Goal: Task Accomplishment & Management: Manage account settings

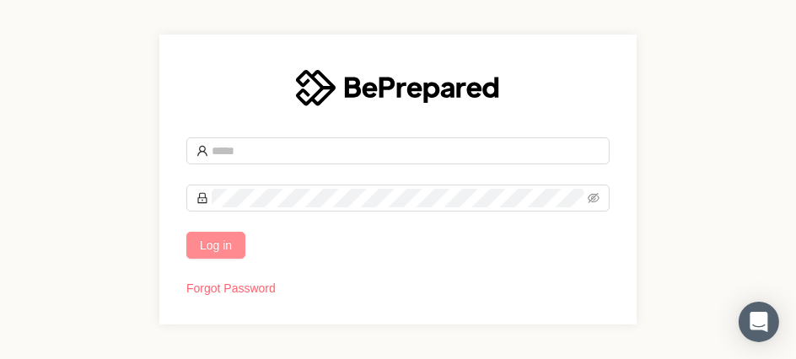
type input "**********"
click at [213, 244] on span "Log in" at bounding box center [216, 245] width 32 height 19
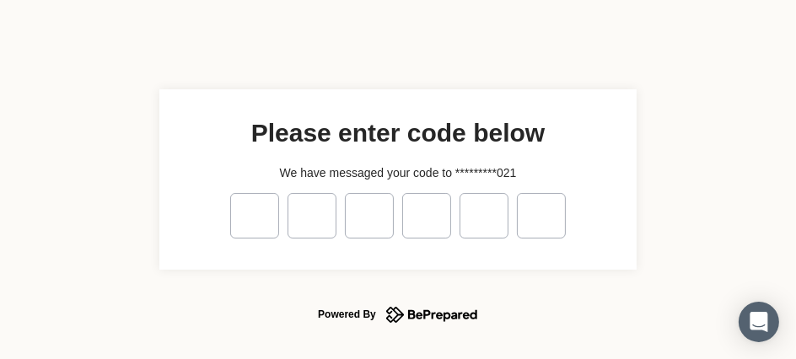
type input "*"
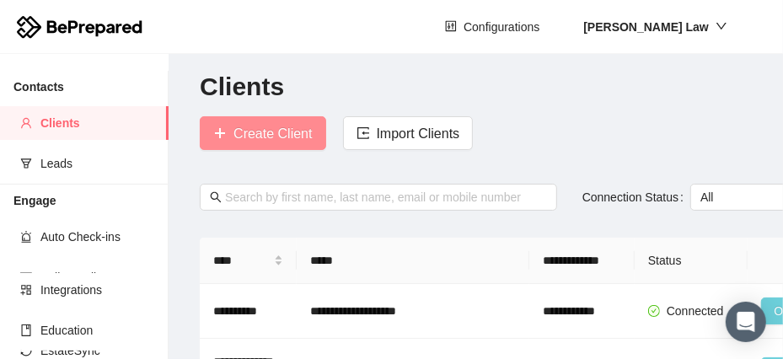
click at [279, 137] on span "Create Client" at bounding box center [273, 133] width 78 height 21
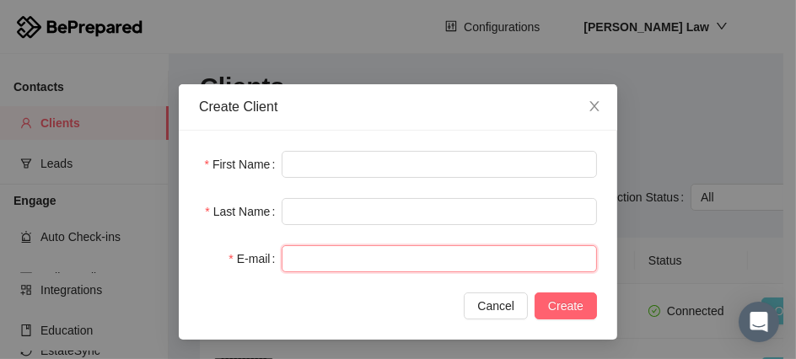
click at [336, 261] on input "text" at bounding box center [439, 258] width 315 height 27
paste input "**********"
type input "**********"
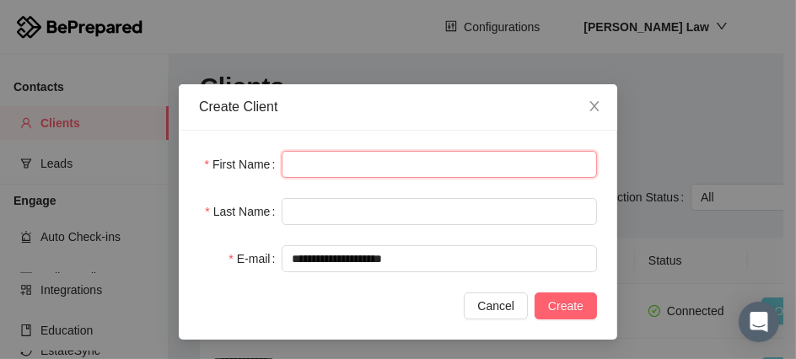
click at [318, 163] on input "text" at bounding box center [439, 164] width 315 height 27
type input "*******"
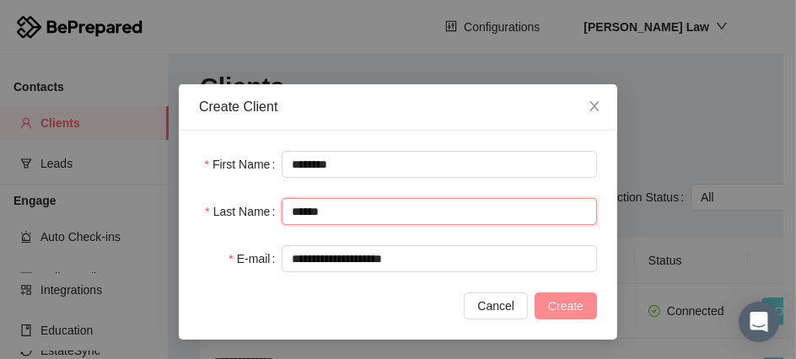
type input "******"
click at [568, 310] on span "Create" at bounding box center [565, 306] width 35 height 19
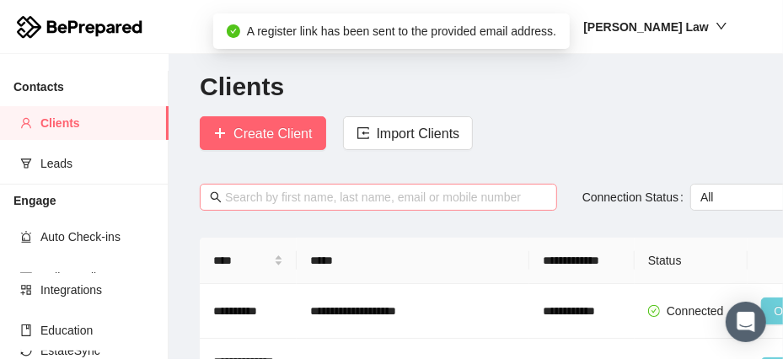
click at [290, 193] on input "text" at bounding box center [386, 197] width 322 height 19
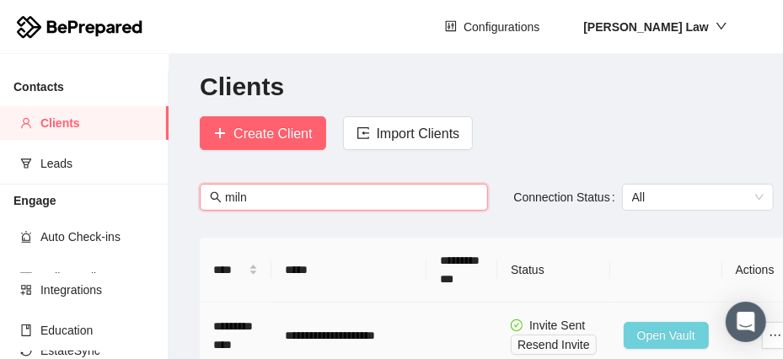
type input "miln"
click at [648, 336] on span "Open Vault" at bounding box center [666, 335] width 58 height 19
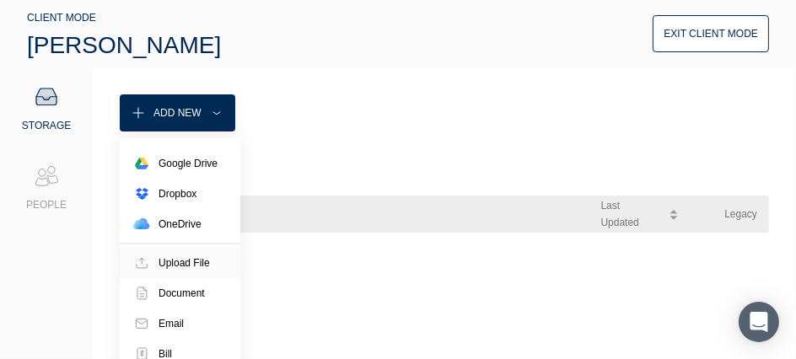
click at [180, 262] on div "Upload File" at bounding box center [184, 263] width 51 height 17
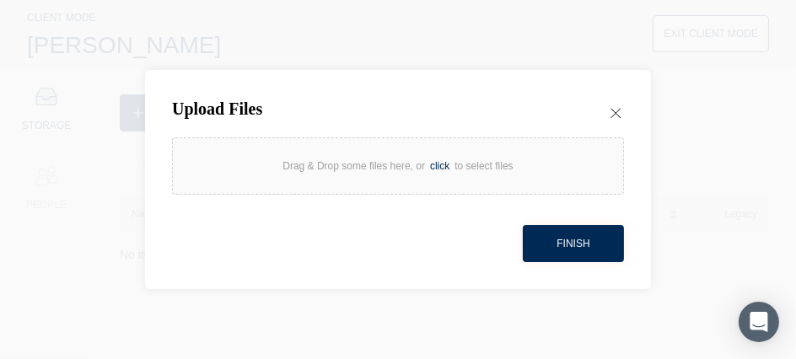
click at [450, 167] on div "click" at bounding box center [440, 166] width 30 height 17
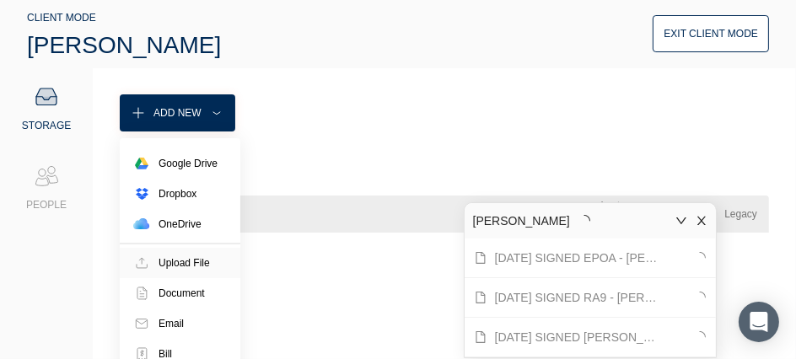
click at [172, 263] on div "Upload File" at bounding box center [184, 263] width 51 height 17
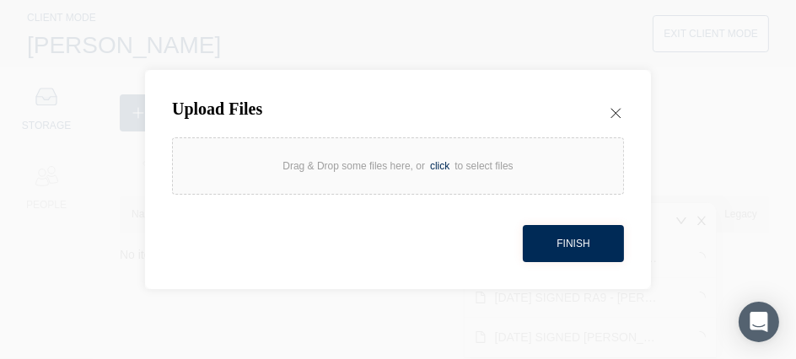
click at [434, 167] on div "click" at bounding box center [440, 166] width 30 height 17
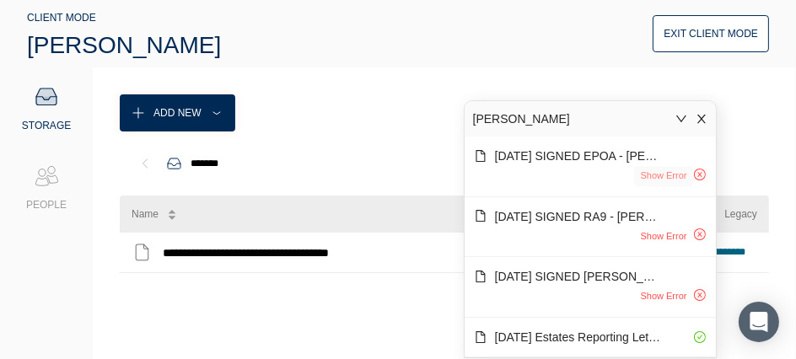
click at [660, 179] on span "Show Error" at bounding box center [664, 176] width 46 height 14
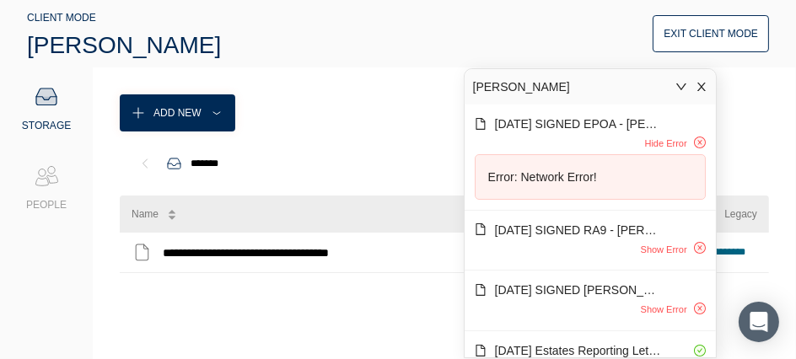
click at [700, 86] on icon "close" at bounding box center [702, 87] width 12 height 12
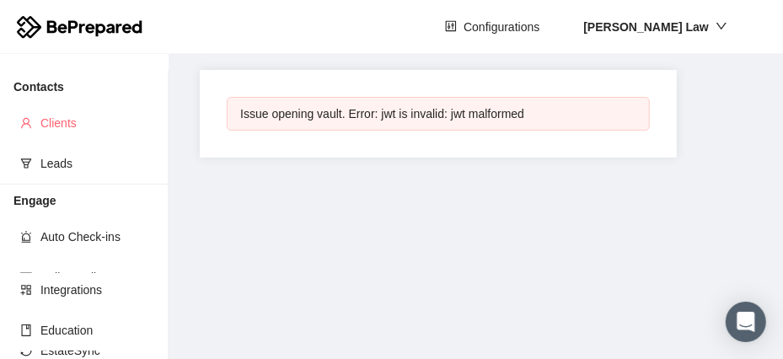
click at [70, 122] on span "Clients" at bounding box center [97, 123] width 115 height 34
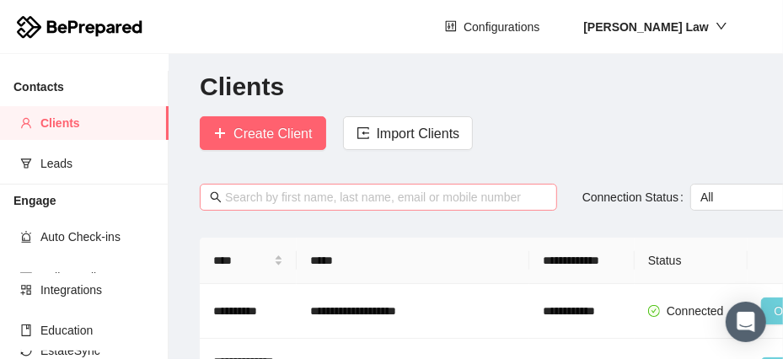
click at [278, 202] on input "text" at bounding box center [386, 197] width 322 height 19
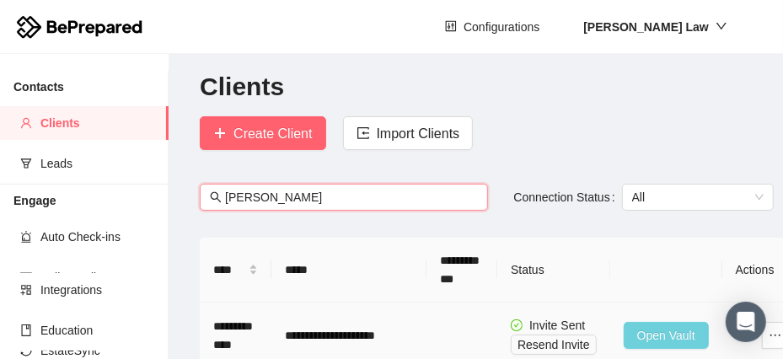
type input "milner"
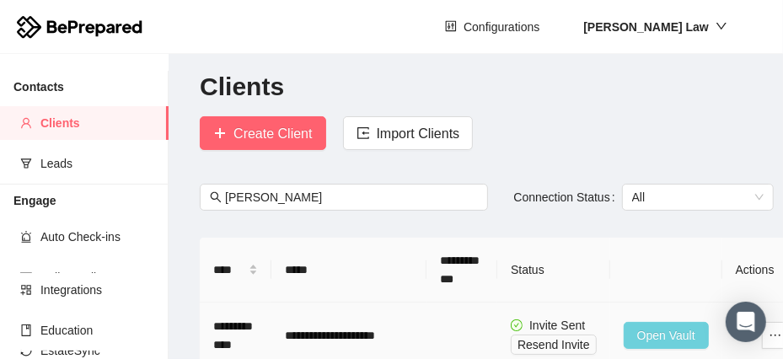
click at [644, 333] on span "Open Vault" at bounding box center [666, 335] width 58 height 19
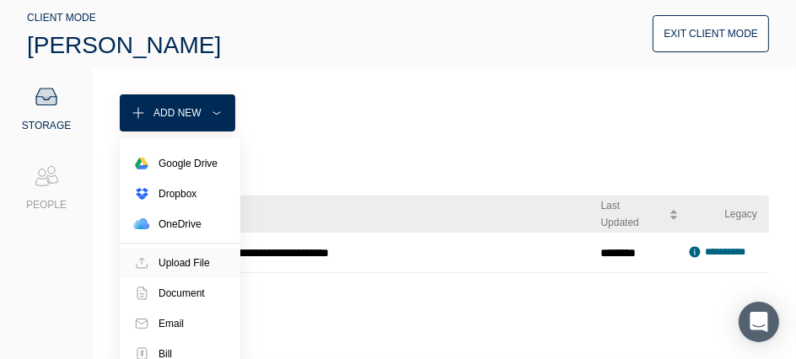
click at [182, 268] on div "Upload File" at bounding box center [184, 263] width 51 height 17
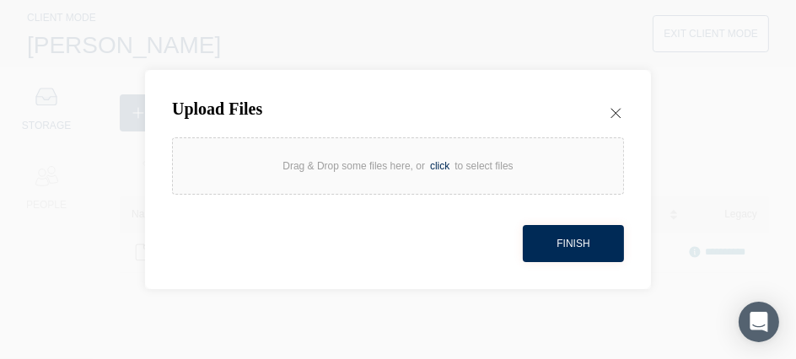
click at [439, 168] on div "click" at bounding box center [440, 166] width 30 height 17
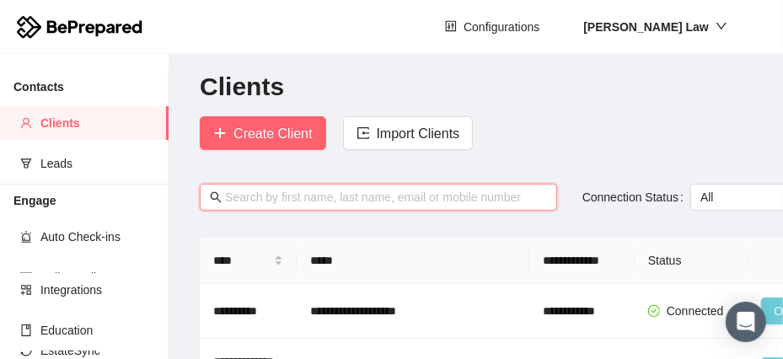
click at [386, 194] on input "text" at bounding box center [386, 197] width 322 height 19
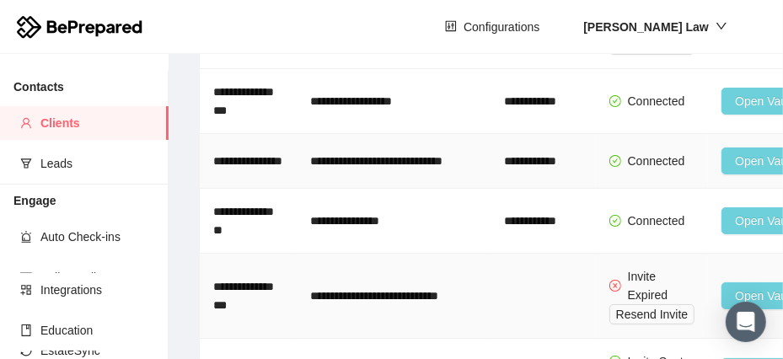
scroll to position [420, 0]
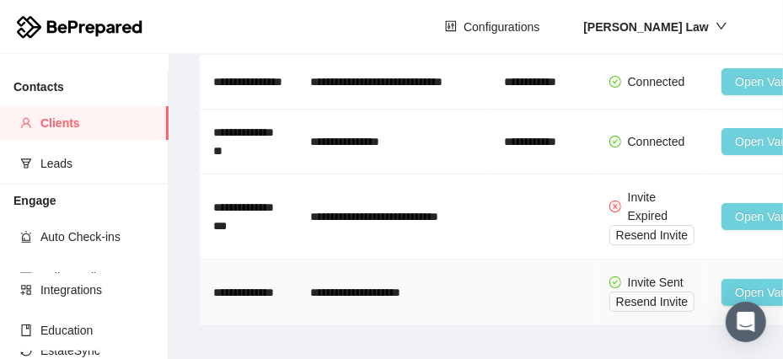
type input "char"
click at [738, 283] on span "Open Vault" at bounding box center [764, 292] width 58 height 19
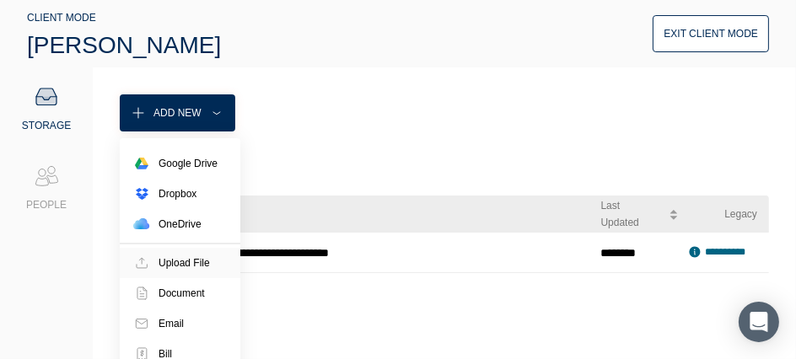
click at [191, 261] on div "Upload File" at bounding box center [184, 263] width 51 height 17
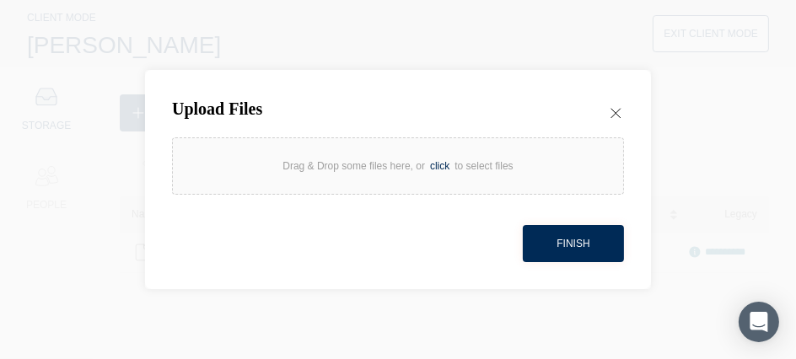
click at [443, 165] on div "click" at bounding box center [440, 166] width 30 height 17
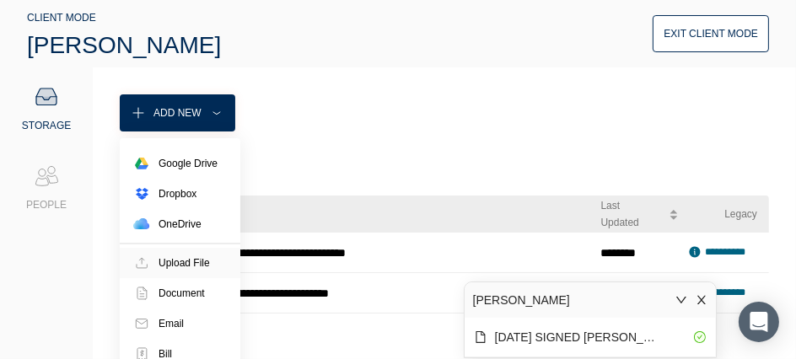
click at [178, 264] on div "Upload File" at bounding box center [184, 263] width 51 height 17
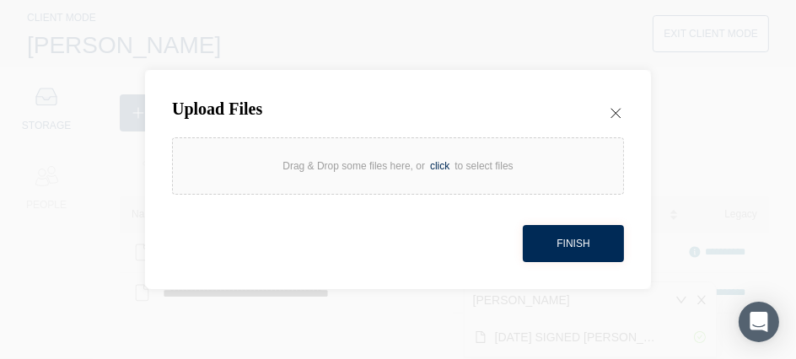
click at [436, 166] on div "click" at bounding box center [440, 166] width 30 height 17
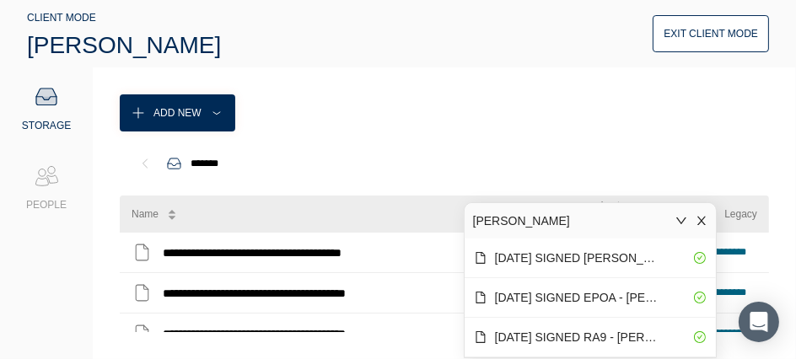
click at [700, 220] on icon "close" at bounding box center [702, 221] width 12 height 12
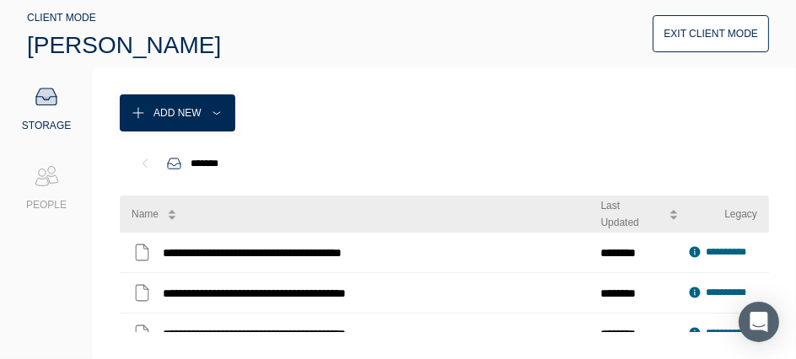
click at [713, 32] on div "Exit Client Mode" at bounding box center [711, 33] width 94 height 17
